Goal: Entertainment & Leisure: Browse casually

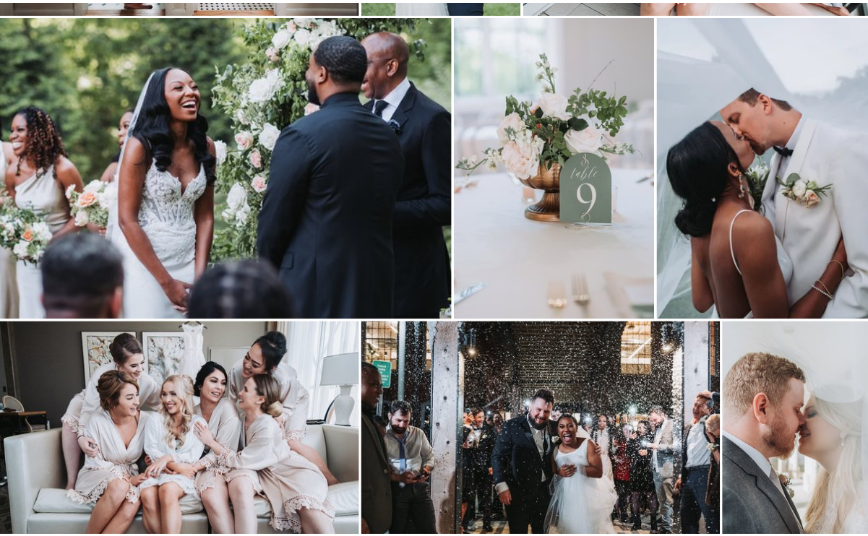
scroll to position [903, 0]
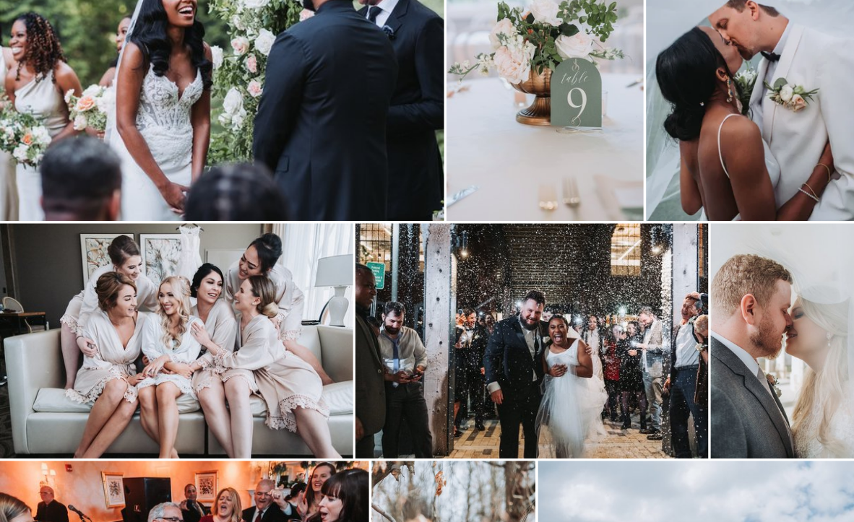
click at [488, 165] on img at bounding box center [544, 73] width 197 height 296
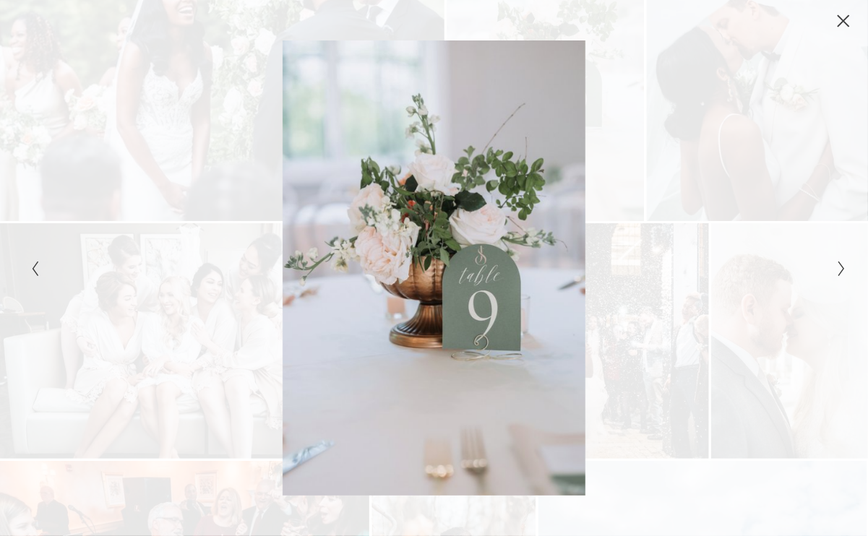
click at [846, 266] on div "Gallery" at bounding box center [434, 268] width 868 height 536
click at [832, 266] on button "Next Slide" at bounding box center [836, 267] width 9 height 17
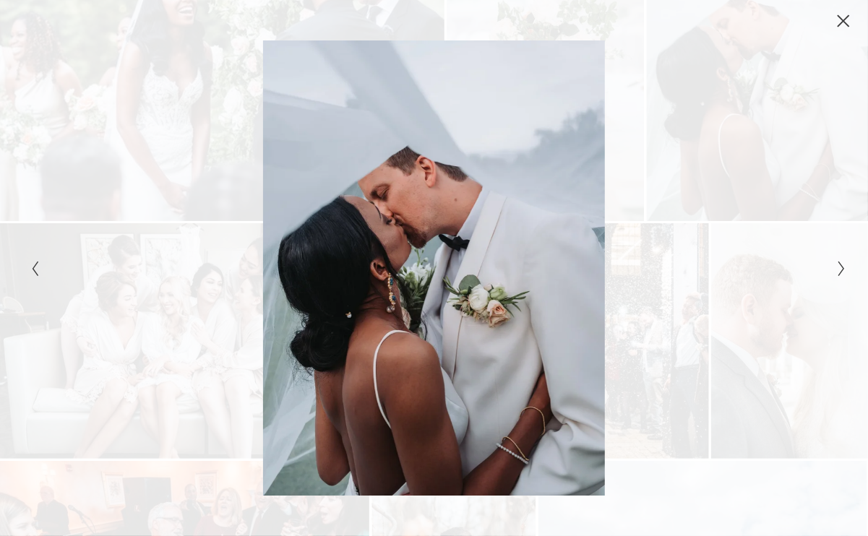
click at [832, 266] on button "Next Slide" at bounding box center [836, 267] width 9 height 17
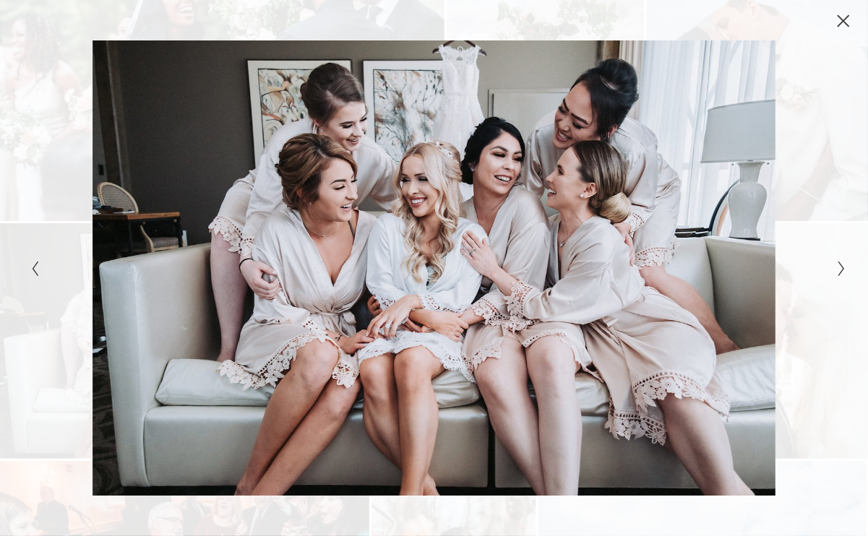
click at [832, 266] on button "Next Slide" at bounding box center [836, 267] width 9 height 17
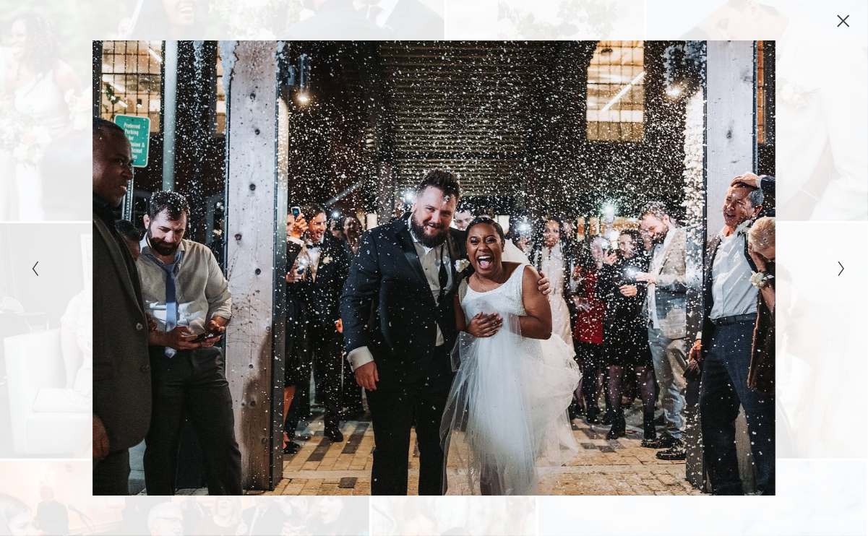
click at [30, 278] on div "Gallery" at bounding box center [229, 267] width 407 height 455
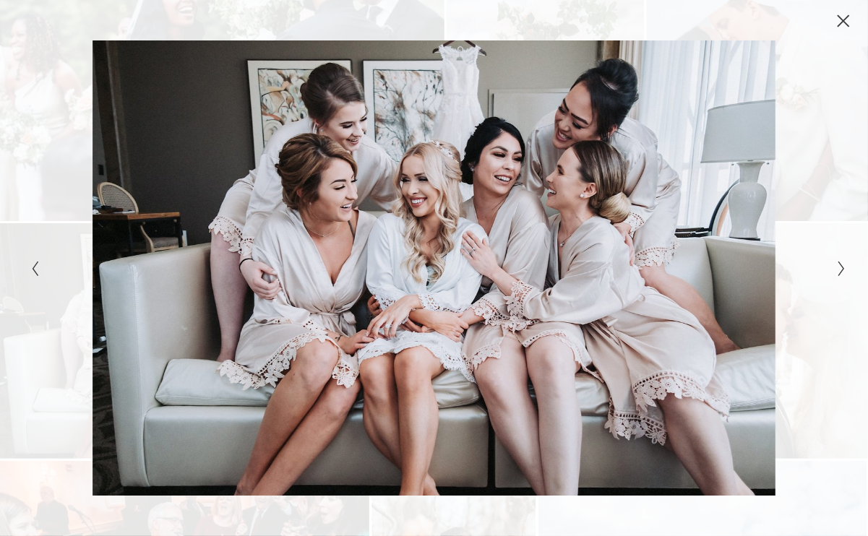
click at [29, 272] on button "Previous Slide" at bounding box center [30, 267] width 9 height 17
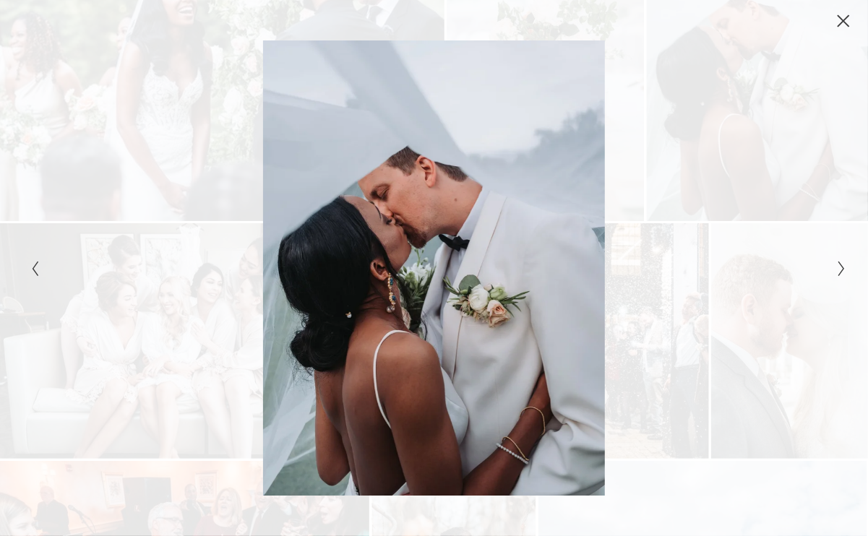
click at [837, 260] on icon "Next Slide" at bounding box center [841, 268] width 9 height 17
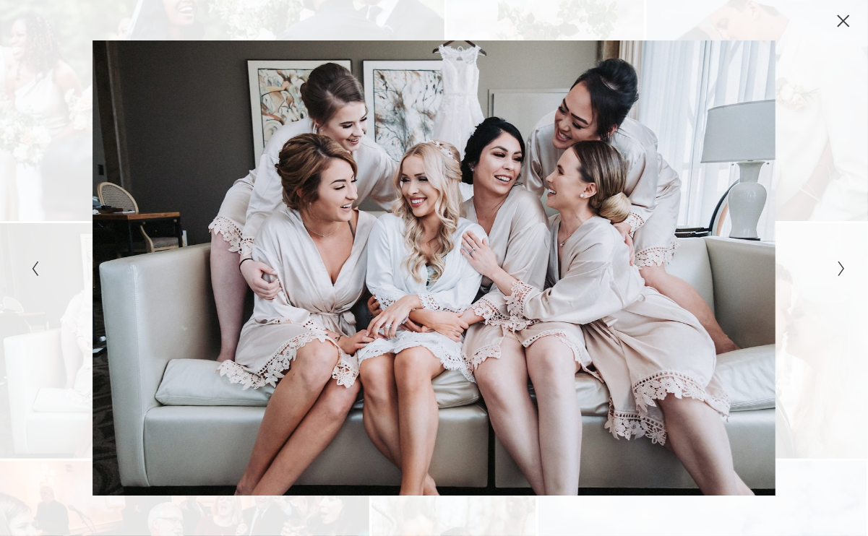
click at [837, 260] on icon "Next Slide" at bounding box center [841, 268] width 9 height 17
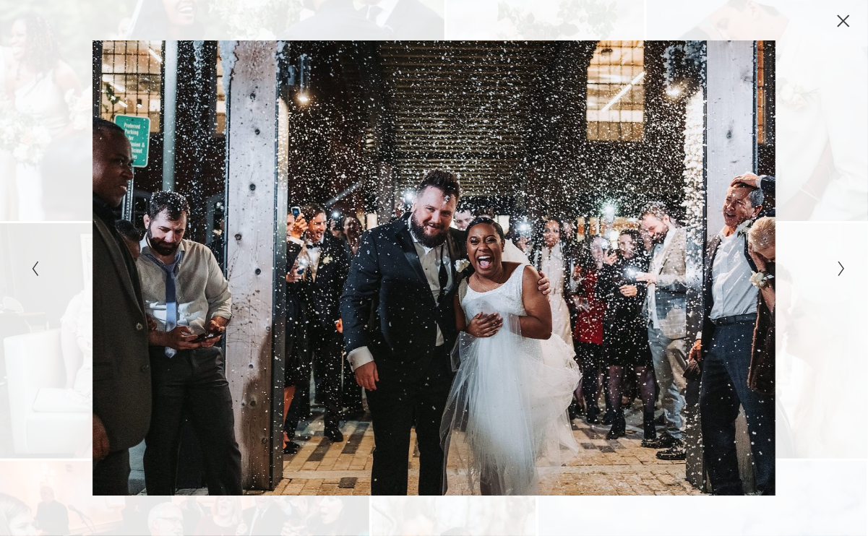
click at [837, 260] on icon "Next Slide" at bounding box center [841, 268] width 9 height 17
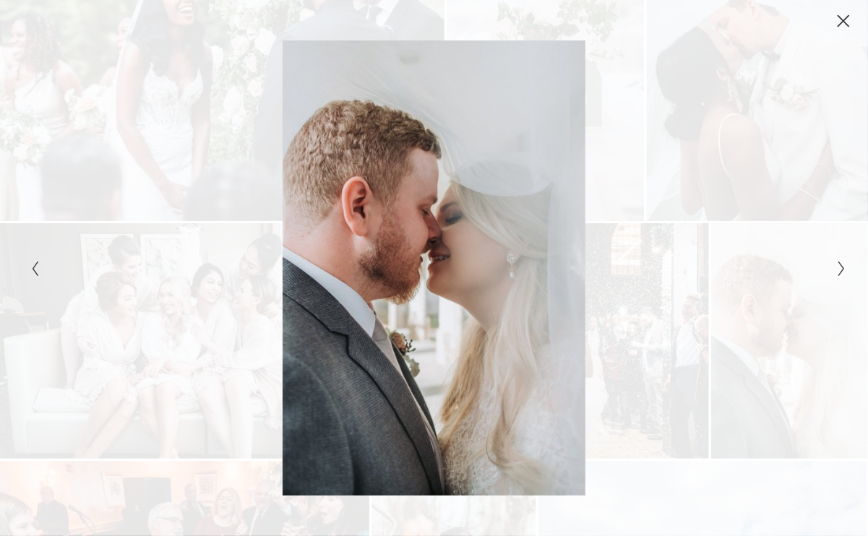
click at [837, 260] on icon "Next Slide" at bounding box center [841, 268] width 9 height 17
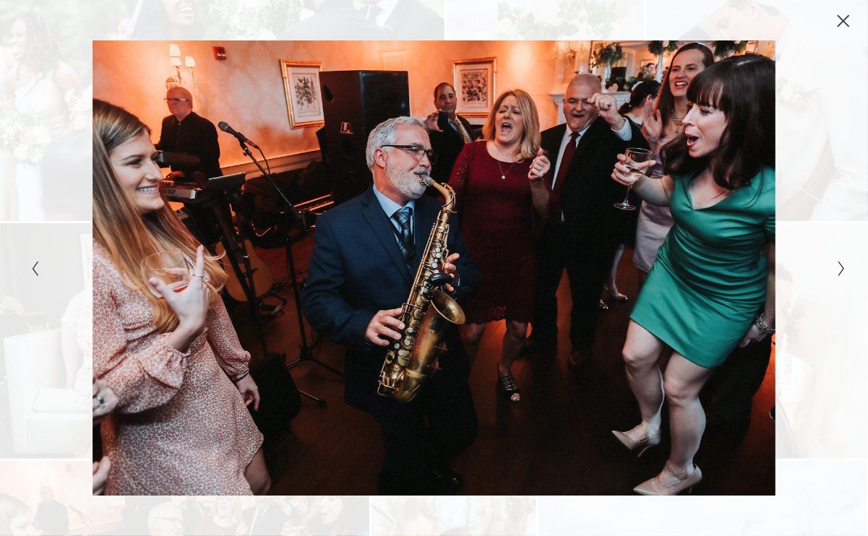
click at [837, 260] on icon "Next Slide" at bounding box center [841, 268] width 9 height 17
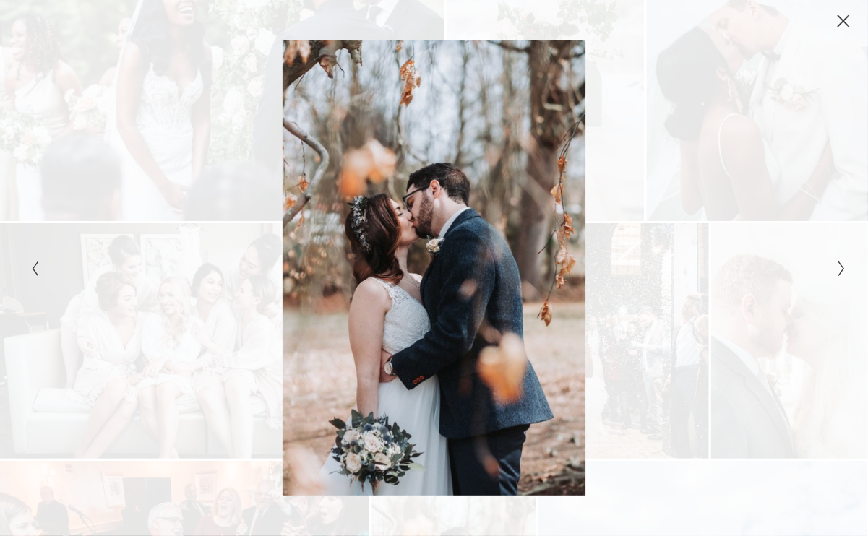
click at [837, 260] on icon "Next Slide" at bounding box center [841, 268] width 9 height 17
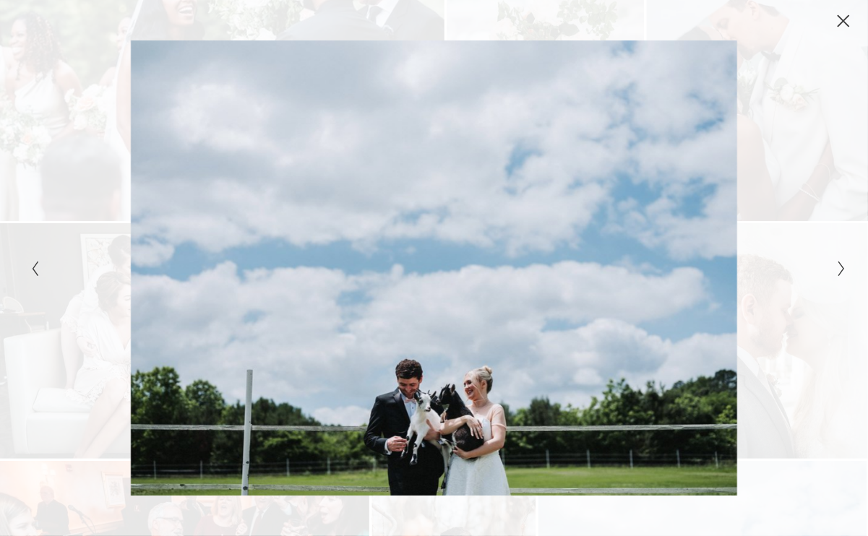
click at [837, 260] on icon "Next Slide" at bounding box center [841, 268] width 9 height 17
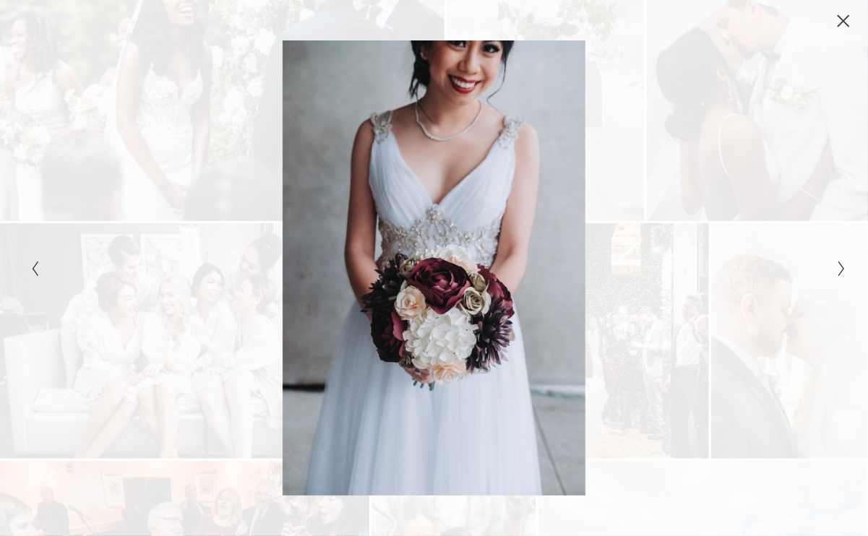
click at [837, 260] on icon "Next Slide" at bounding box center [841, 268] width 9 height 17
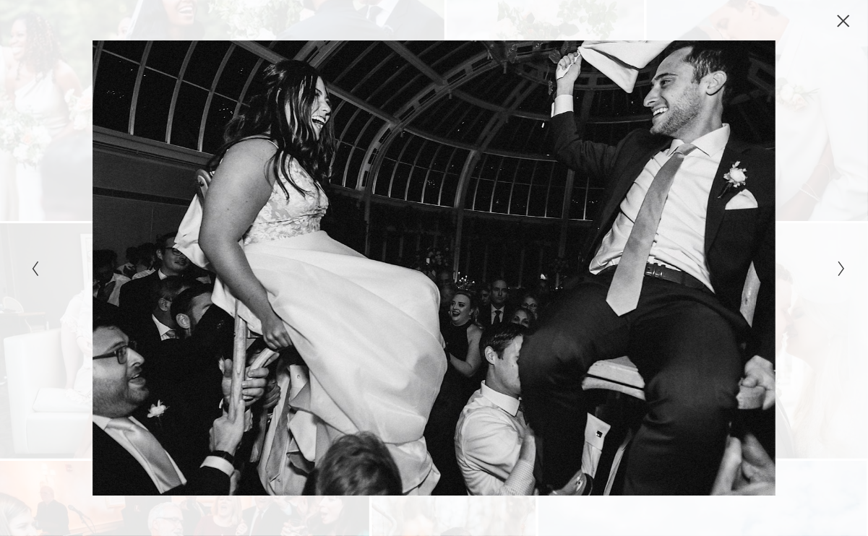
click at [837, 260] on icon "Next Slide" at bounding box center [841, 268] width 9 height 17
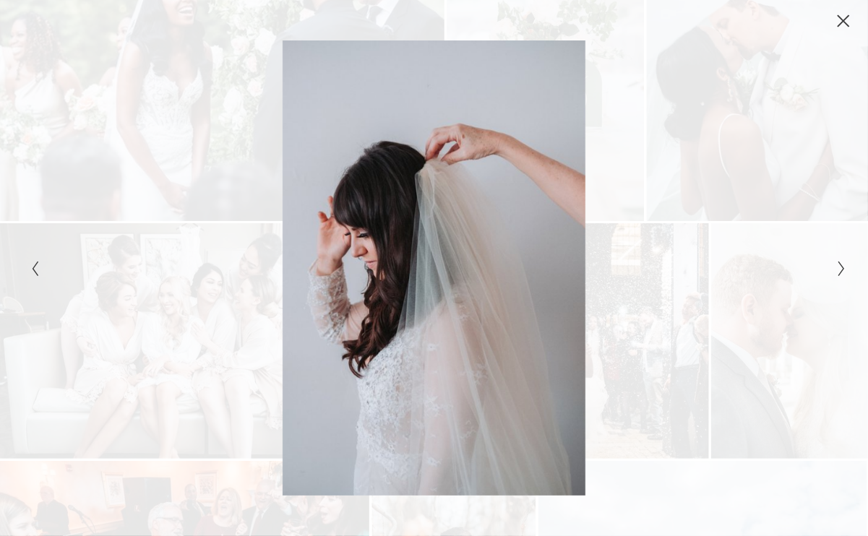
click at [837, 260] on icon "Next Slide" at bounding box center [841, 268] width 9 height 17
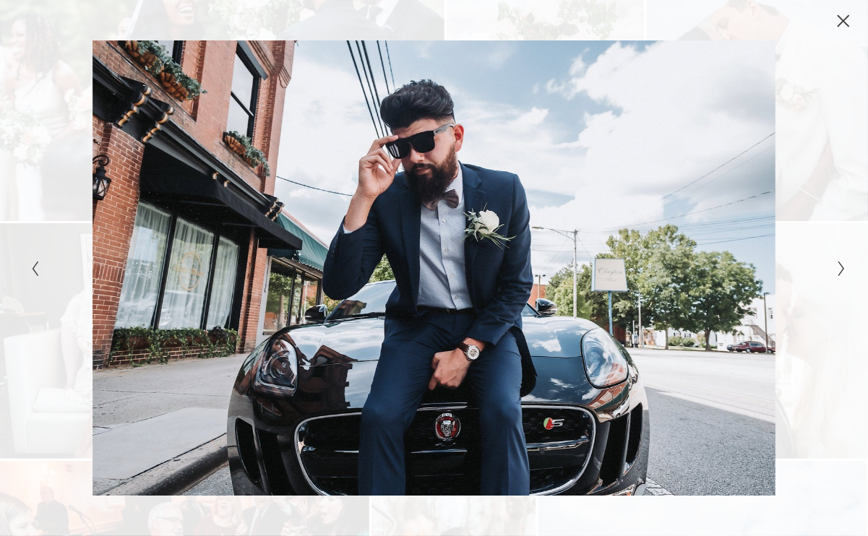
click at [837, 260] on icon "Next Slide" at bounding box center [841, 268] width 9 height 17
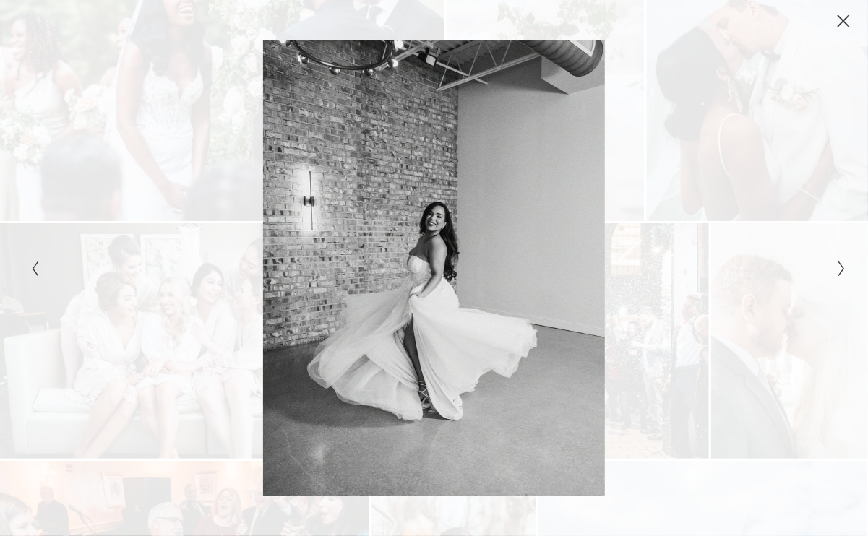
click at [837, 260] on icon "Next Slide" at bounding box center [841, 268] width 9 height 17
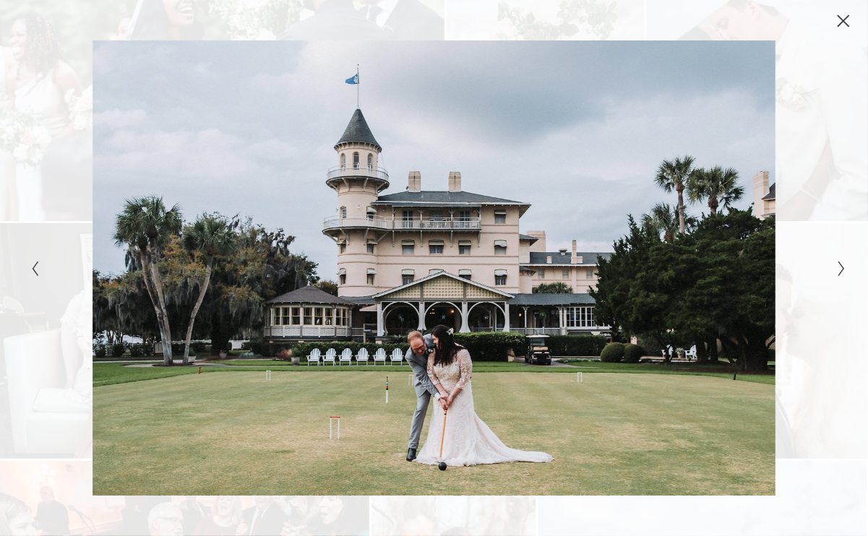
click at [837, 260] on icon "Next Slide" at bounding box center [841, 268] width 9 height 17
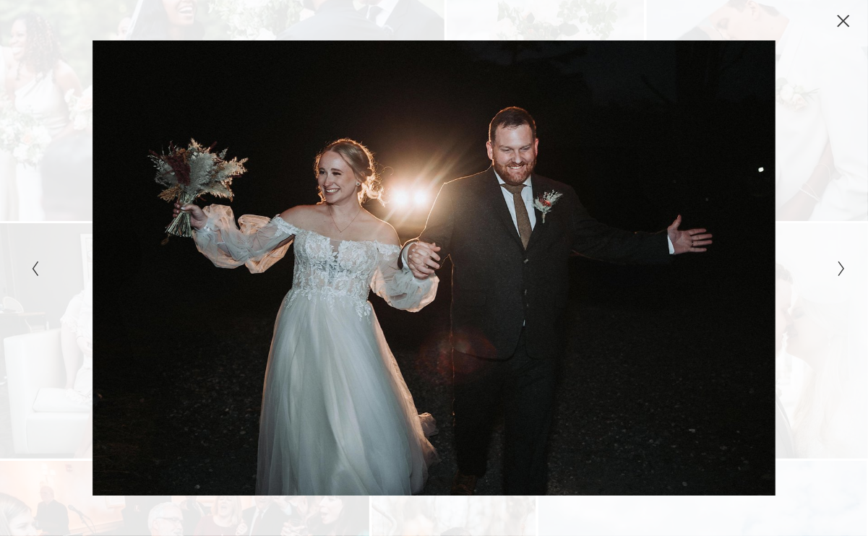
click at [837, 260] on icon "Next Slide" at bounding box center [841, 268] width 9 height 17
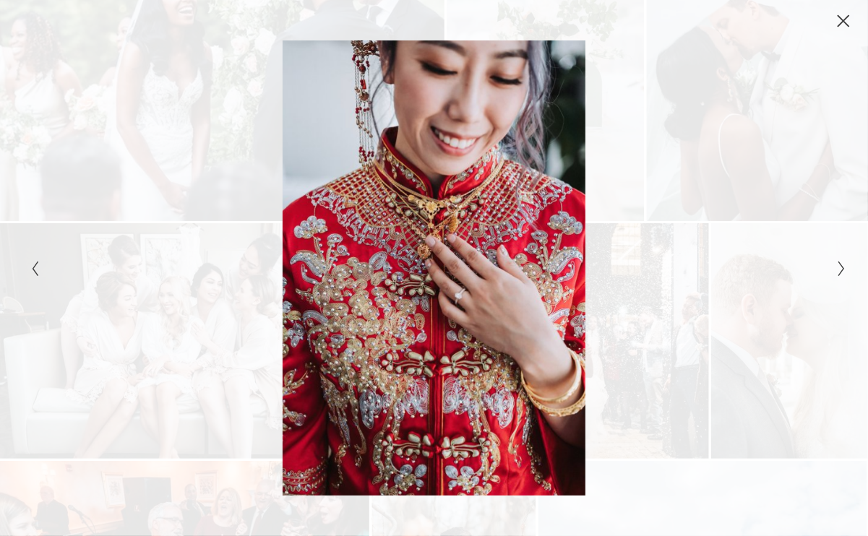
click at [837, 260] on icon "Next Slide" at bounding box center [841, 268] width 9 height 17
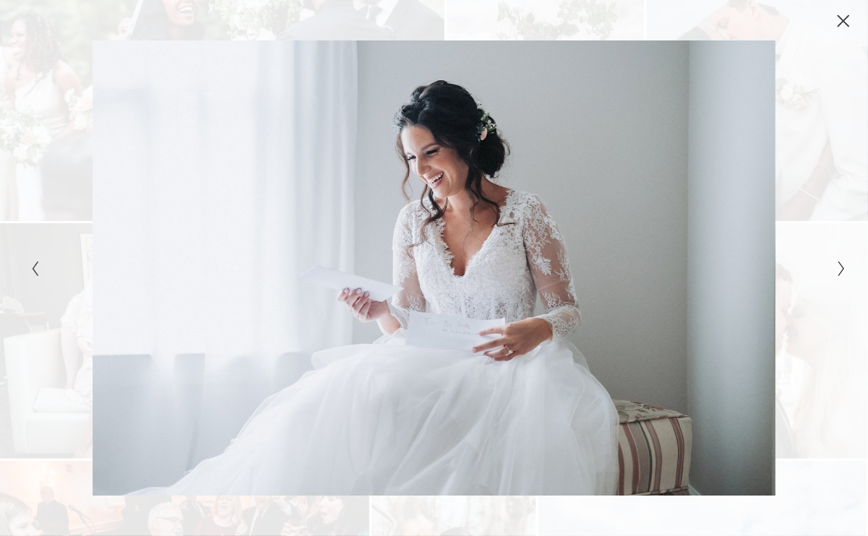
click at [837, 260] on icon "Next Slide" at bounding box center [841, 268] width 9 height 17
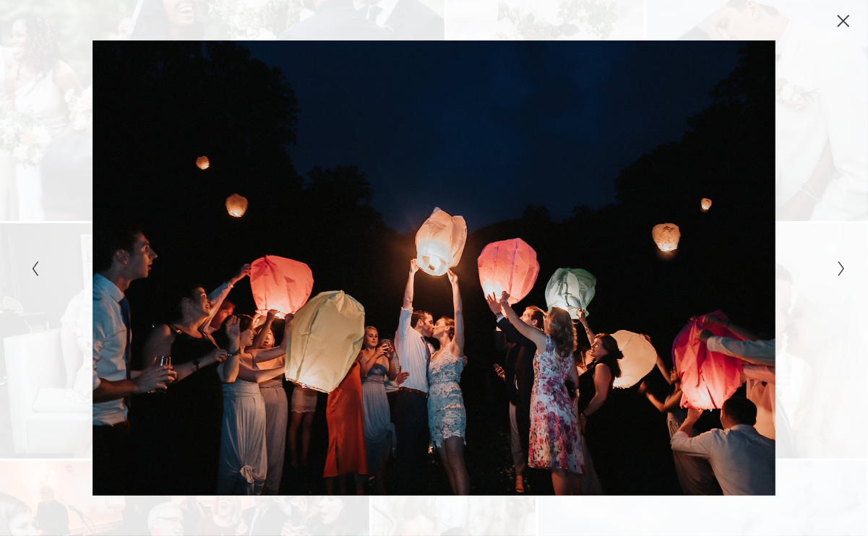
click at [837, 260] on icon "Next Slide" at bounding box center [841, 268] width 9 height 17
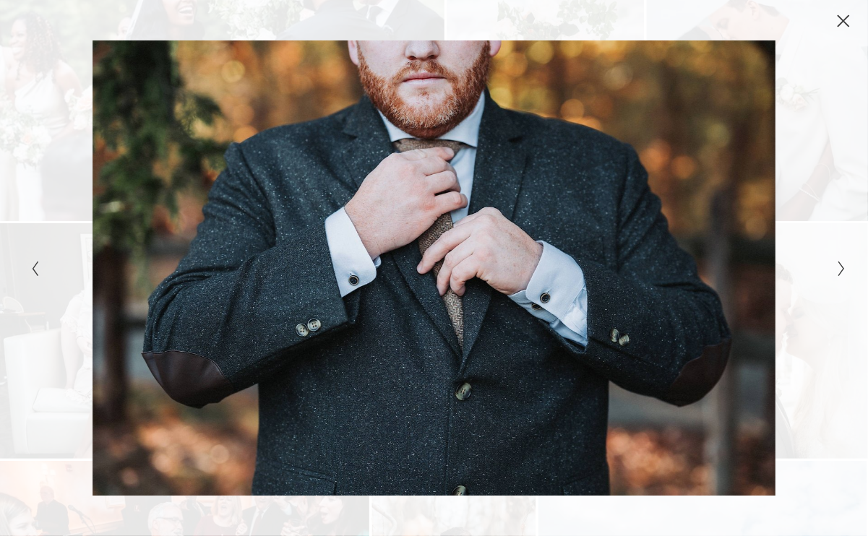
click at [850, 27] on button "Close" at bounding box center [843, 21] width 23 height 16
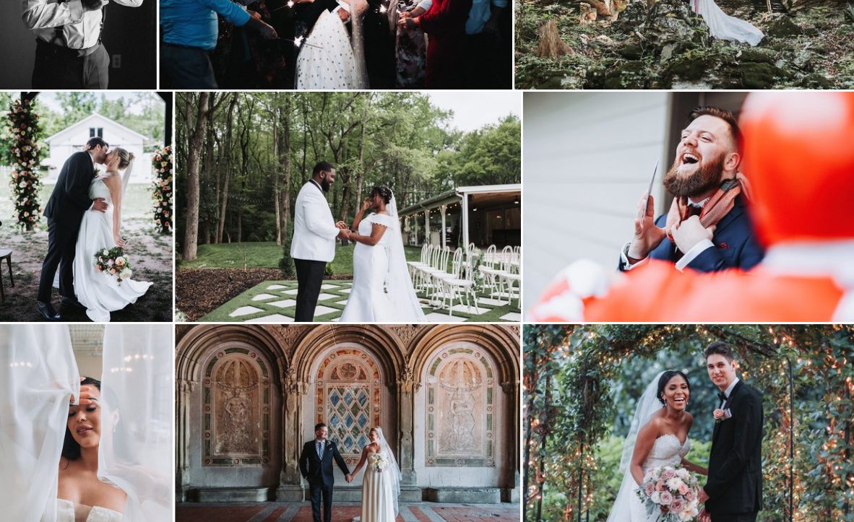
scroll to position [3338, 0]
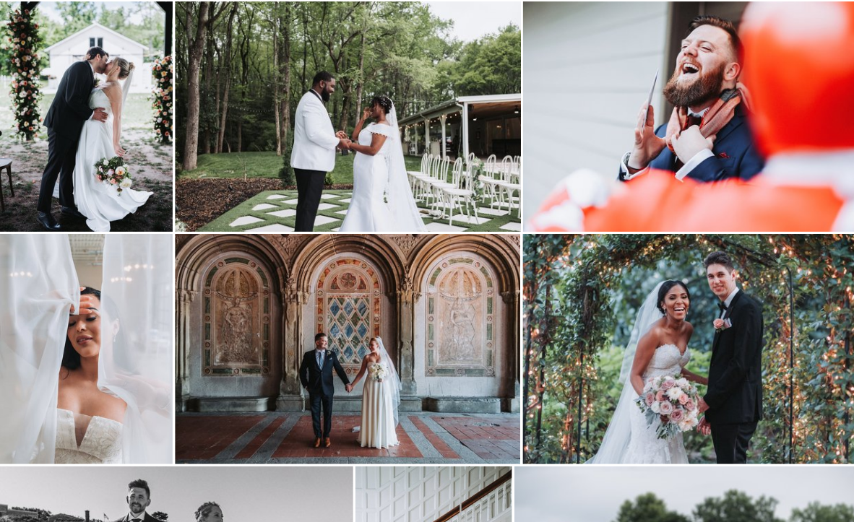
click at [70, 409] on img at bounding box center [86, 349] width 173 height 230
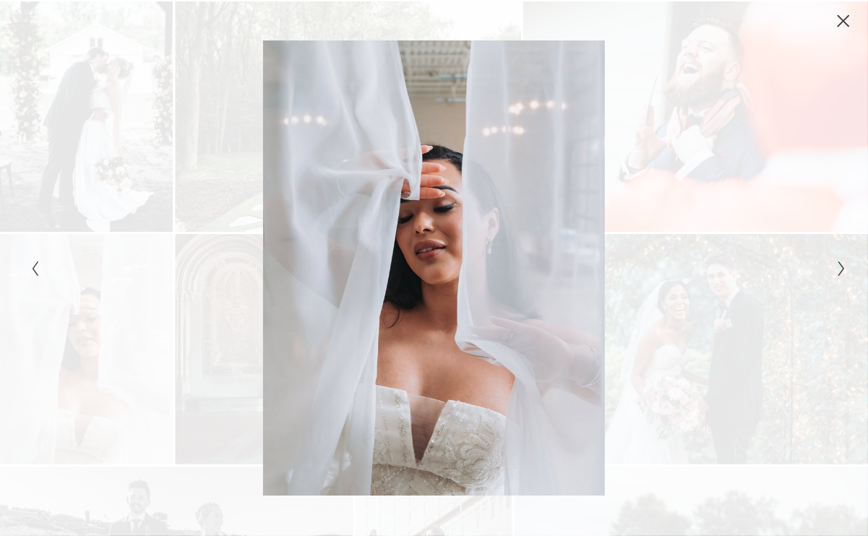
click at [844, 19] on icon "Close" at bounding box center [843, 21] width 12 height 12
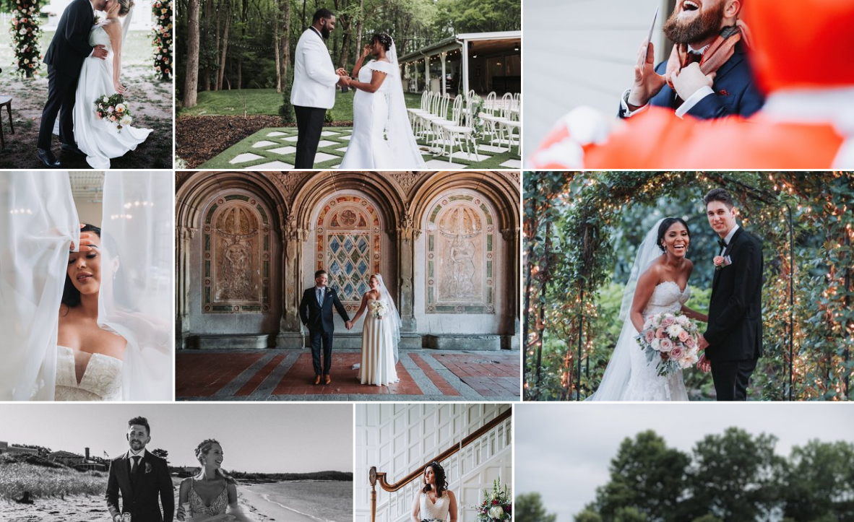
scroll to position [3429, 0]
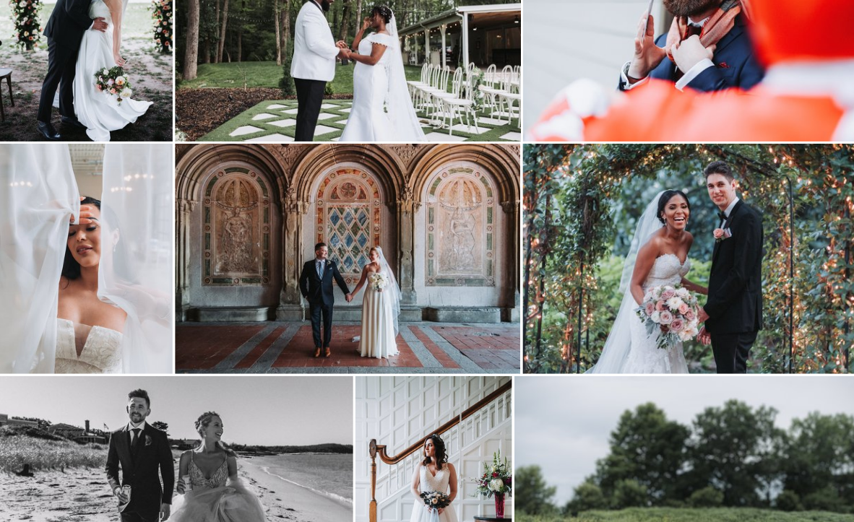
click at [576, 204] on img at bounding box center [695, 259] width 345 height 230
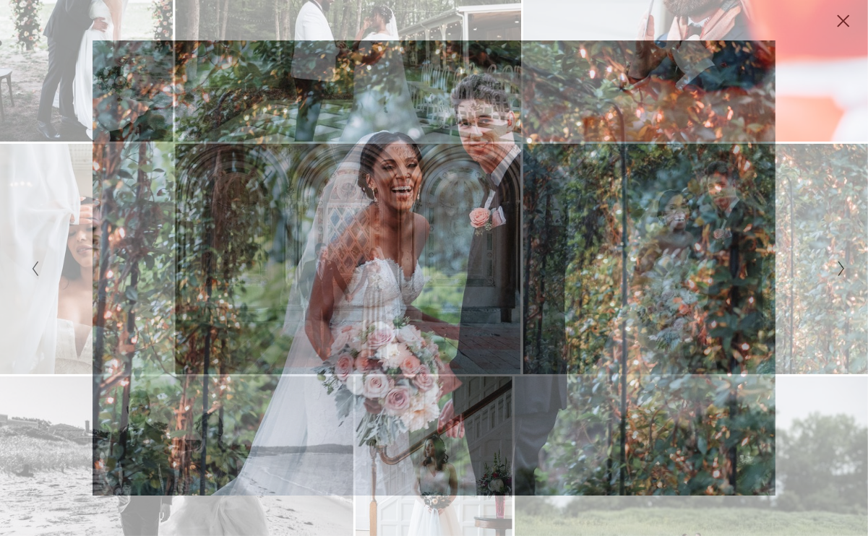
click at [847, 23] on icon "Close" at bounding box center [843, 21] width 14 height 14
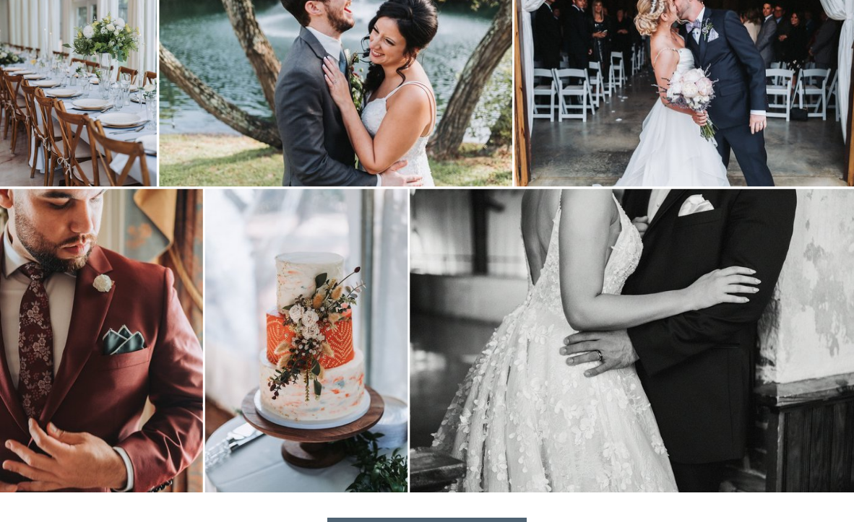
scroll to position [4044, 0]
